Goal: Use online tool/utility

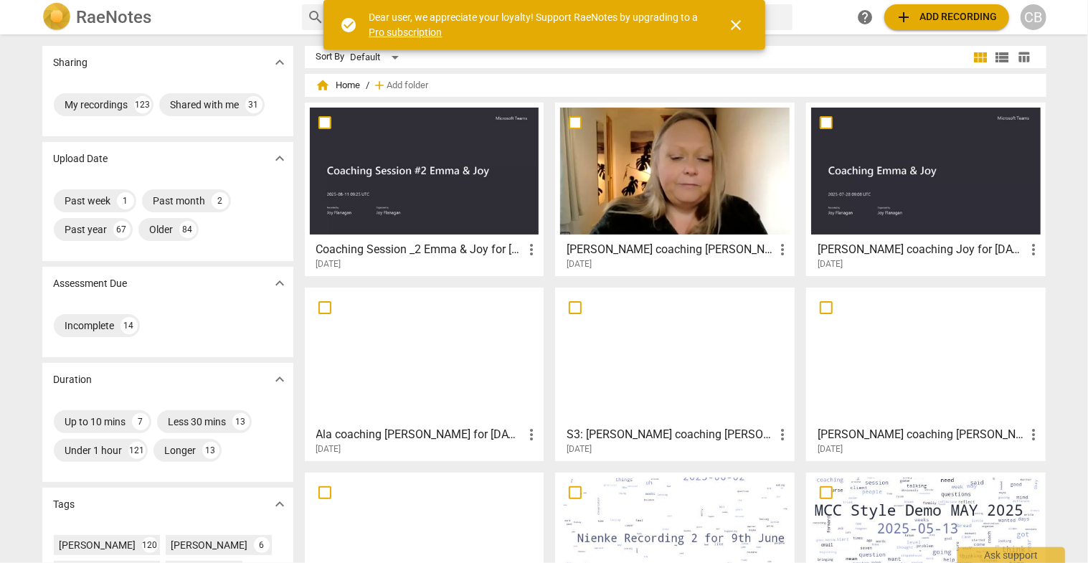
click at [480, 180] on div at bounding box center [424, 171] width 229 height 127
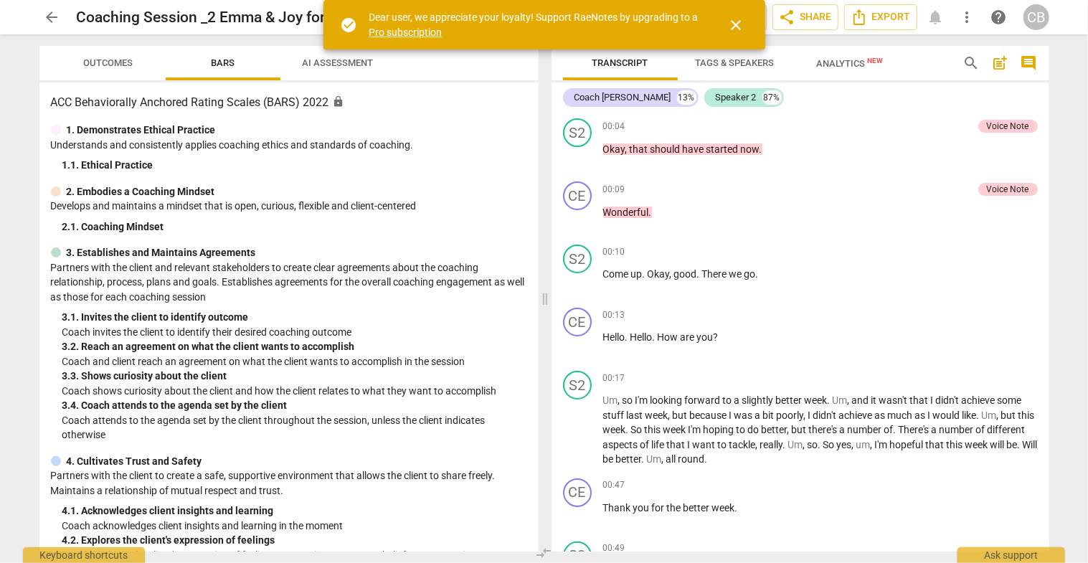
click at [744, 19] on span "close" at bounding box center [736, 24] width 17 height 17
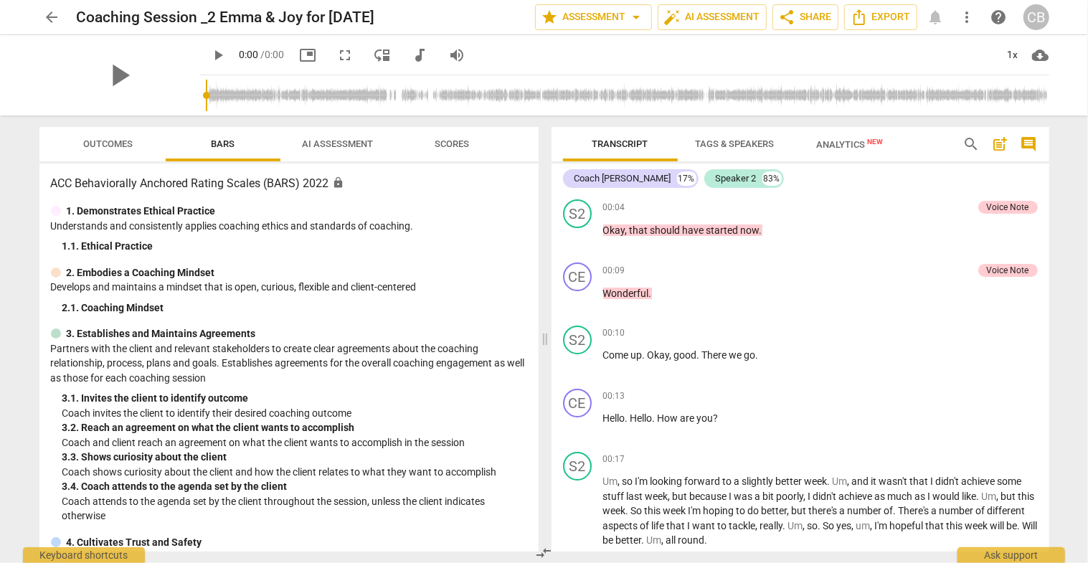
click at [336, 148] on span "AI Assessment" at bounding box center [337, 143] width 71 height 11
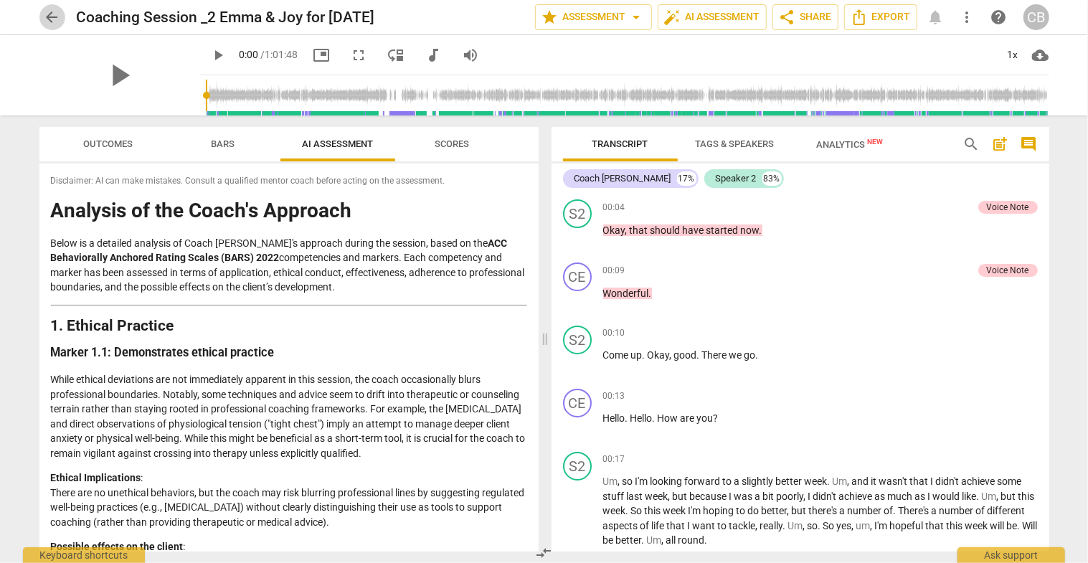
click at [55, 14] on span "arrow_back" at bounding box center [52, 17] width 17 height 17
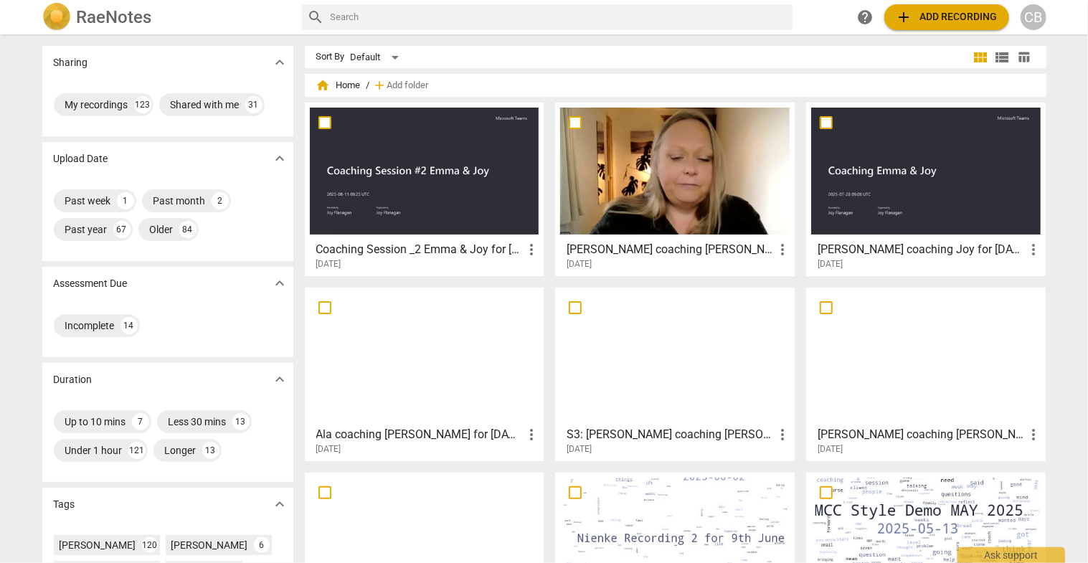
click at [675, 184] on div at bounding box center [674, 171] width 229 height 127
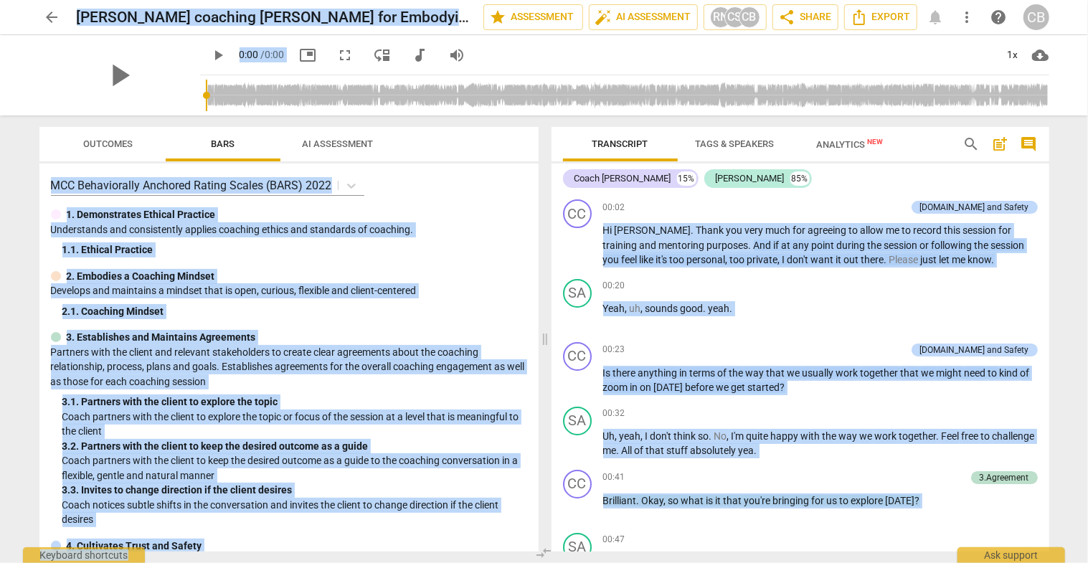
click at [285, 60] on span "/ 0:00" at bounding box center [273, 54] width 24 height 11
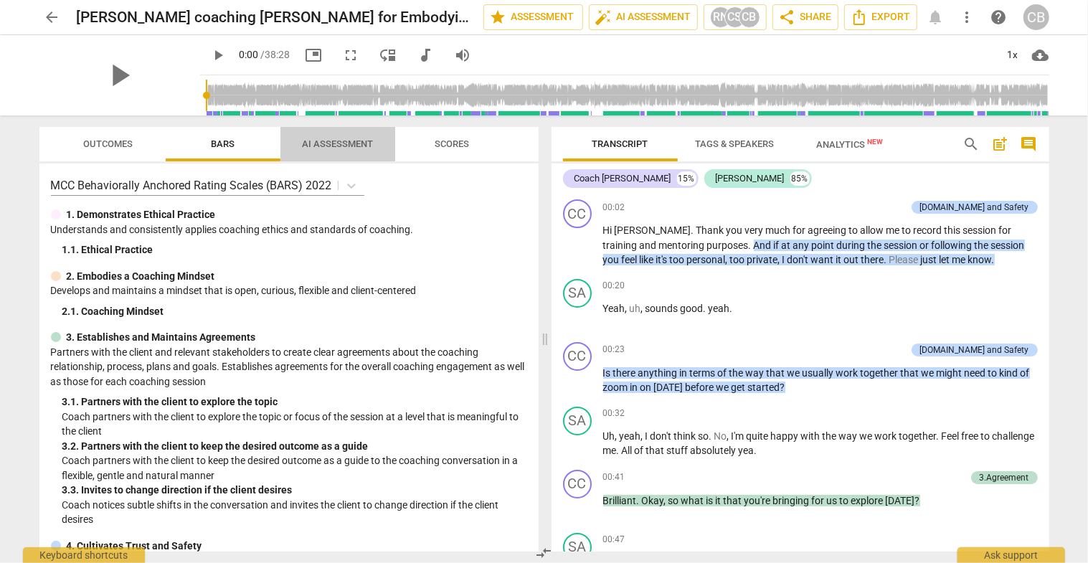
click at [329, 144] on span "AI Assessment" at bounding box center [337, 143] width 71 height 11
